Goal: Task Accomplishment & Management: Manage account settings

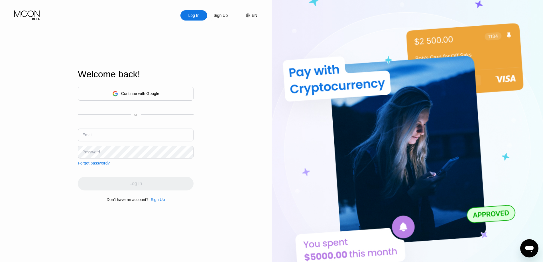
type input "genieworld0917@outlook.com"
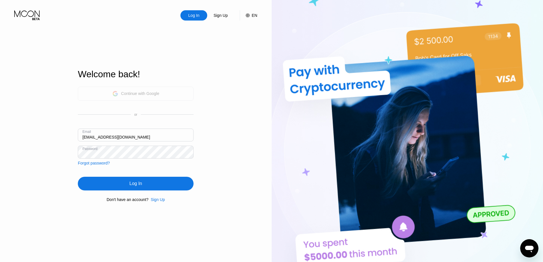
drag, startPoint x: 135, startPoint y: 89, endPoint x: 194, endPoint y: 70, distance: 61.7
click at [194, 70] on div "Log In Sign Up EN Language English Save Welcome back! Continue with Google or E…" at bounding box center [136, 144] width 272 height 288
click at [154, 95] on div "Continue with Google" at bounding box center [140, 93] width 38 height 5
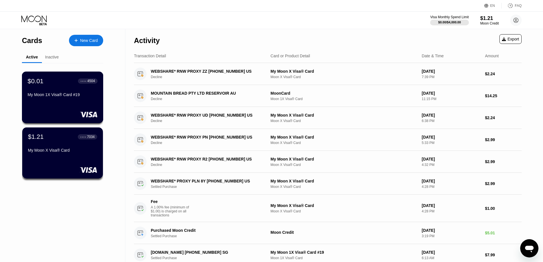
click at [79, 95] on div "My Moon 1X Visa® Card #19" at bounding box center [63, 94] width 70 height 5
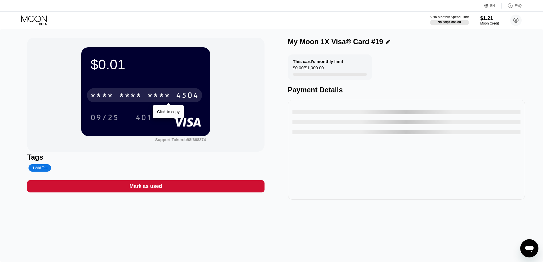
click at [163, 94] on div "* * * *" at bounding box center [158, 95] width 23 height 9
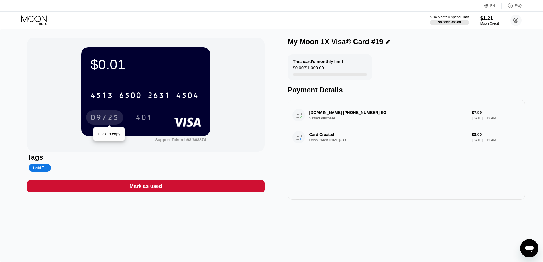
click at [114, 115] on div "09/25" at bounding box center [104, 118] width 28 height 9
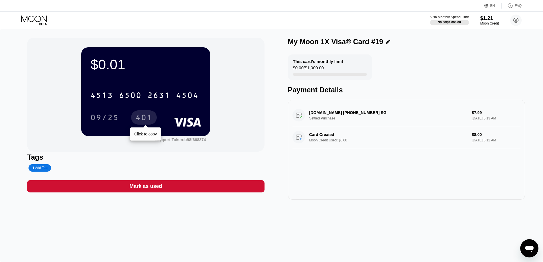
click at [140, 117] on div "401" at bounding box center [143, 118] width 17 height 9
click at [28, 19] on icon at bounding box center [34, 20] width 27 height 10
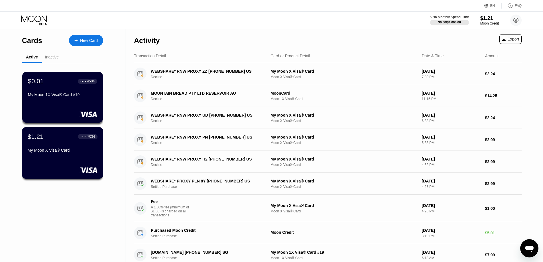
click at [51, 140] on div "$1.21 ● ● ● ● 7034" at bounding box center [63, 136] width 70 height 7
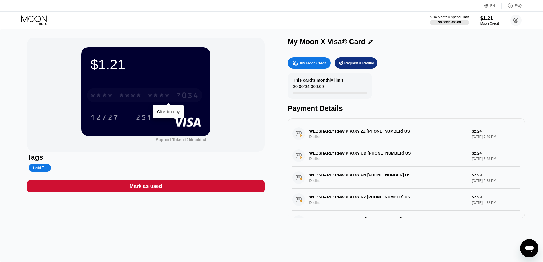
click at [147, 102] on div "* * * * * * * * * * * * 7034" at bounding box center [144, 95] width 115 height 14
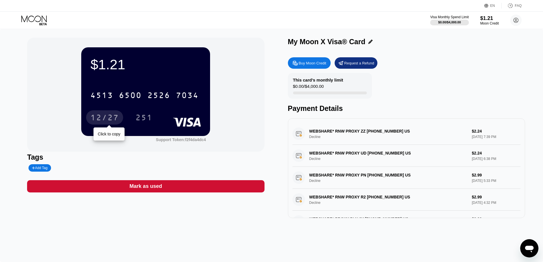
click at [108, 121] on div "12/27" at bounding box center [104, 118] width 28 height 9
